Goal: Obtain resource: Download file/media

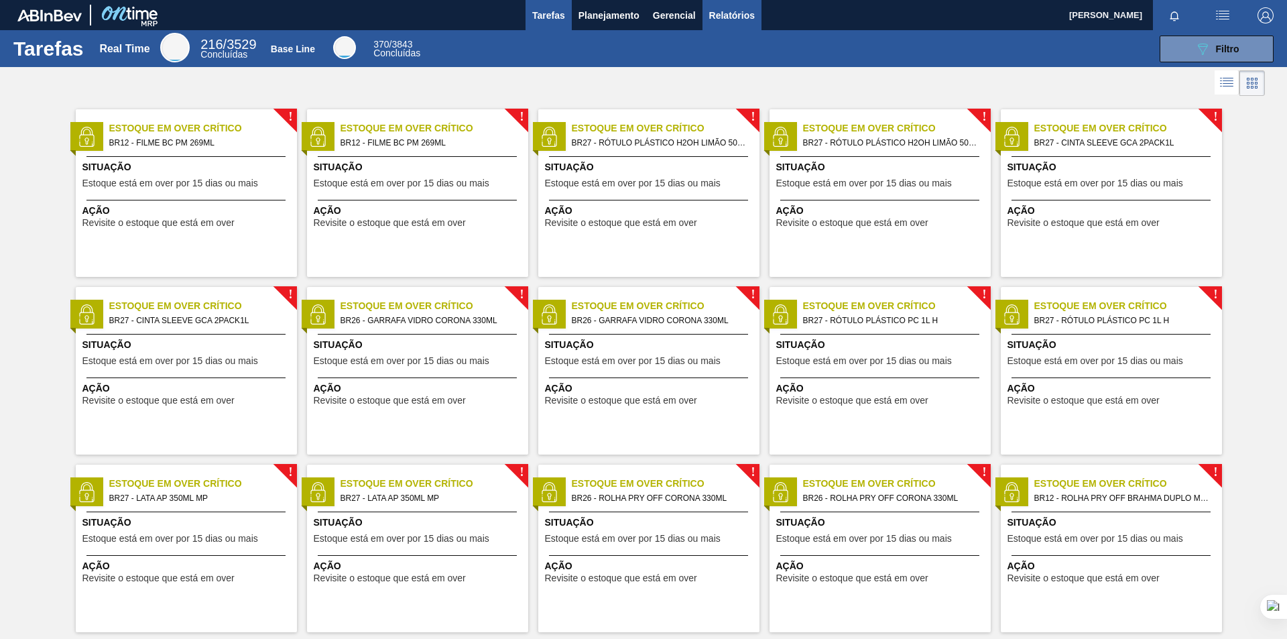
click at [712, 13] on span "Relatórios" at bounding box center [732, 15] width 46 height 16
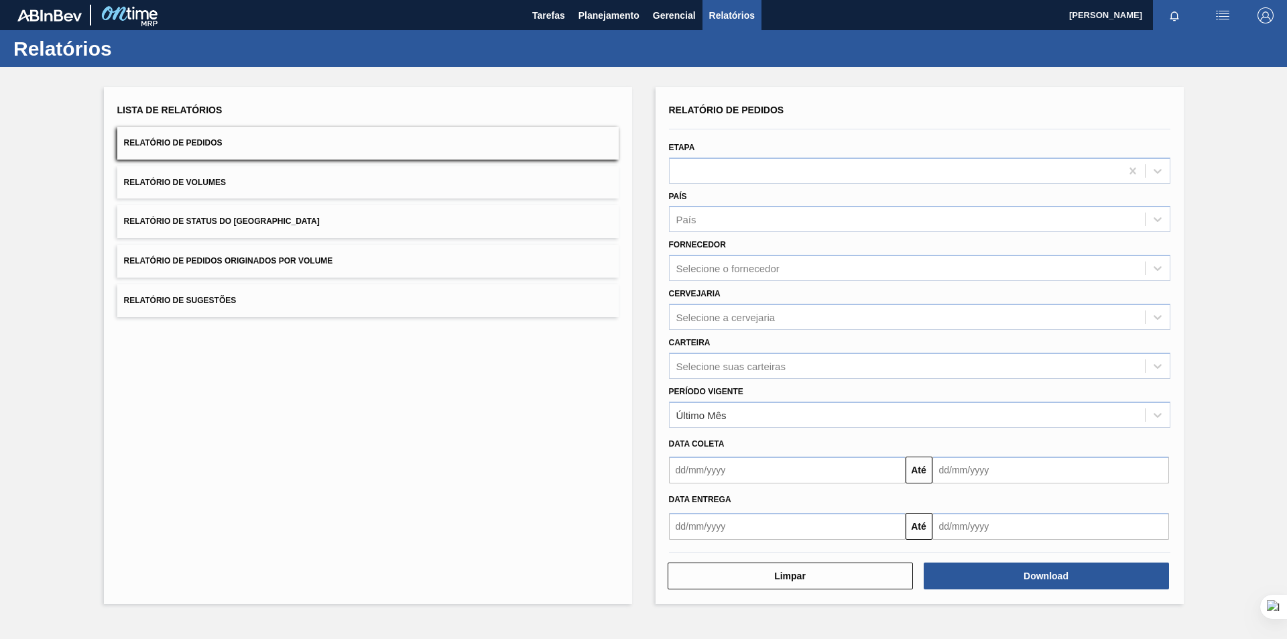
click at [298, 149] on button "Relatório de Pedidos" at bounding box center [367, 143] width 501 height 33
click at [751, 466] on input "text" at bounding box center [787, 469] width 237 height 27
click at [795, 324] on div "1" at bounding box center [793, 323] width 18 height 18
type input "[DATE]"
click at [970, 471] on input "text" at bounding box center [1050, 469] width 237 height 27
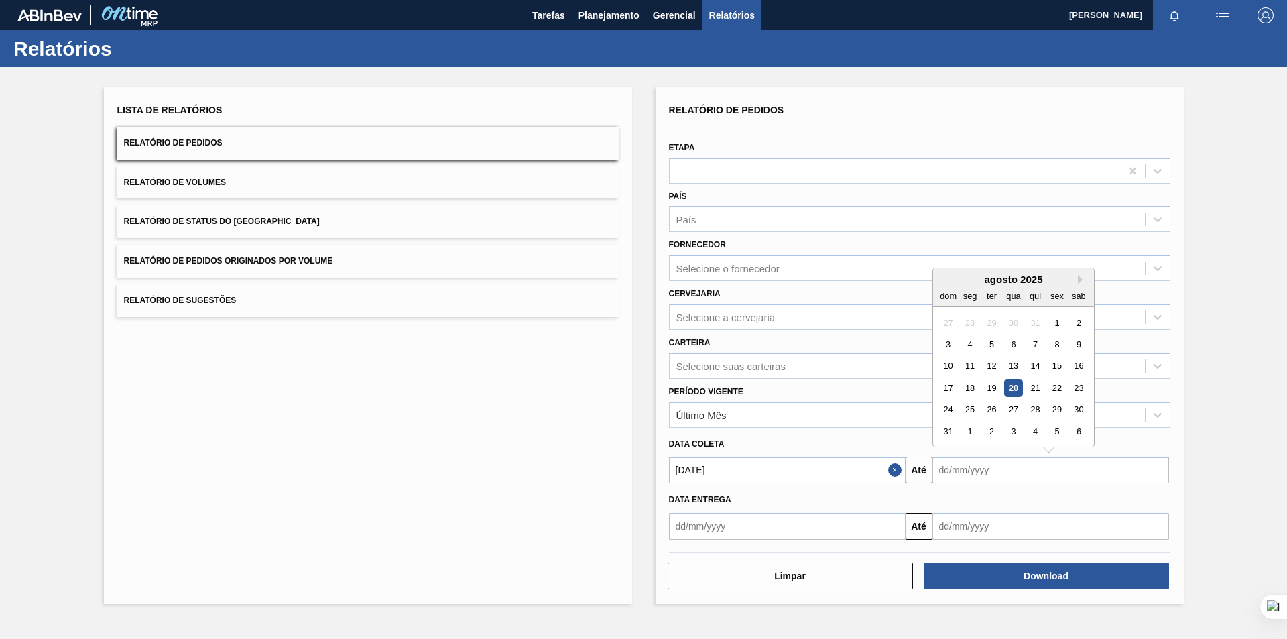
click at [1013, 388] on div "20" at bounding box center [1013, 388] width 18 height 18
type input "[DATE]"
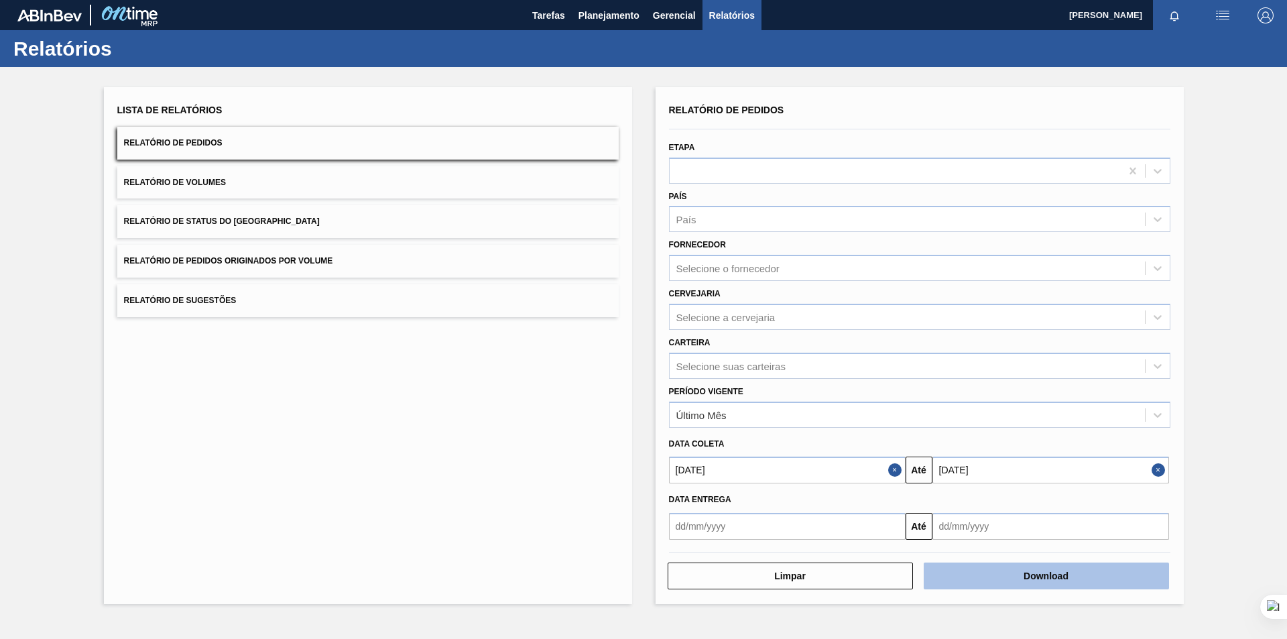
click at [983, 571] on button "Download" at bounding box center [1045, 575] width 245 height 27
click at [1063, 576] on button "Download" at bounding box center [1045, 575] width 245 height 27
